Goal: Browse casually: Explore the website without a specific task or goal

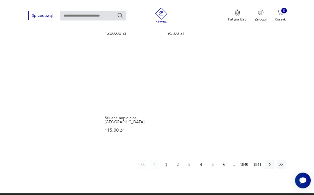
scroll to position [629, 0]
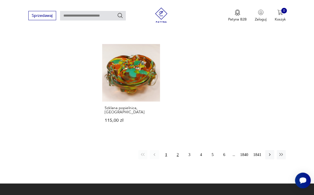
click at [177, 150] on button "2" at bounding box center [177, 154] width 9 height 9
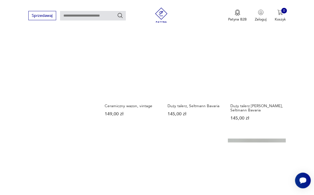
scroll to position [484, 0]
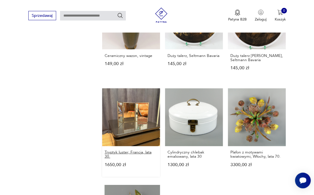
click at [125, 150] on h3 "Tryptyk luster, Francja, lata 30." at bounding box center [130, 154] width 53 height 9
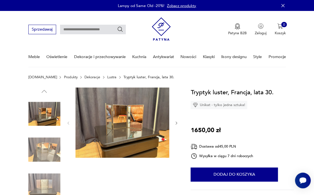
click at [119, 130] on img at bounding box center [122, 123] width 94 height 70
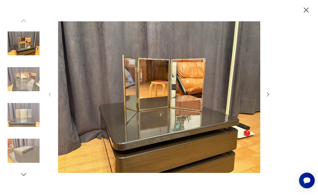
click at [269, 95] on icon "button" at bounding box center [268, 94] width 6 height 6
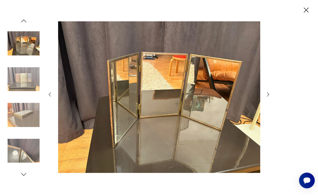
click at [269, 95] on icon "button" at bounding box center [268, 94] width 6 height 6
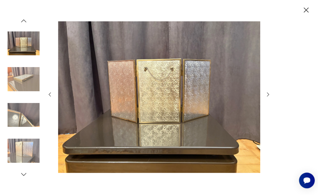
click at [268, 95] on icon "button" at bounding box center [268, 94] width 6 height 6
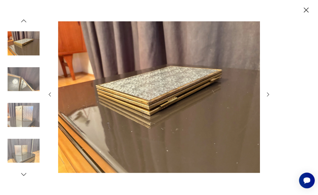
click at [268, 95] on icon "button" at bounding box center [268, 94] width 6 height 6
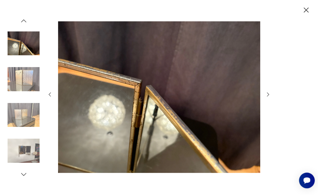
click at [268, 95] on icon "button" at bounding box center [268, 94] width 6 height 6
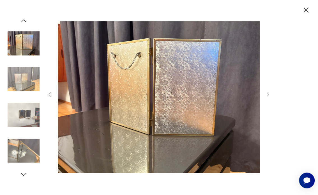
click at [306, 10] on icon "button" at bounding box center [306, 10] width 9 height 9
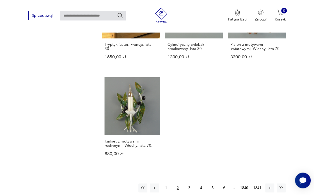
scroll to position [621, 0]
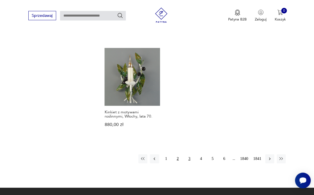
click at [189, 154] on button "3" at bounding box center [189, 158] width 9 height 9
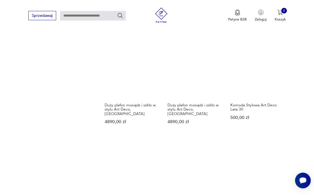
scroll to position [671, 0]
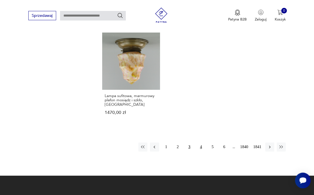
click at [201, 143] on button "4" at bounding box center [200, 147] width 9 height 9
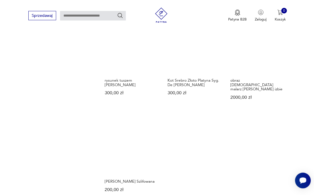
scroll to position [565, 0]
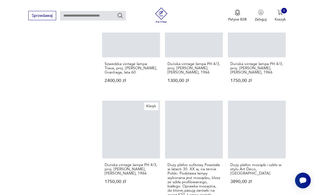
scroll to position [671, 0]
